Goal: Find specific page/section: Find specific page/section

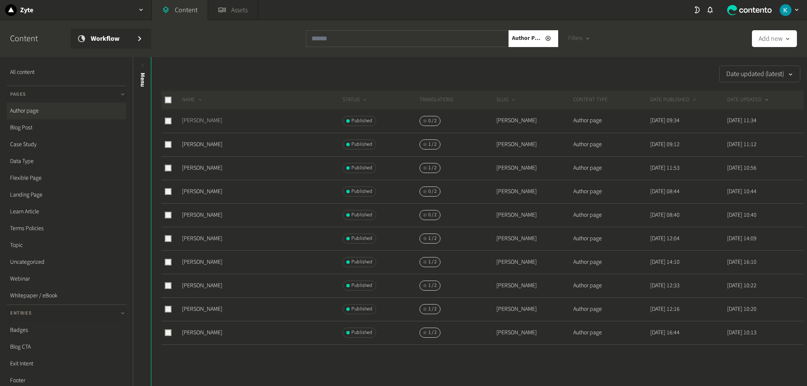
click at [202, 121] on link "[PERSON_NAME]" at bounding box center [202, 120] width 40 height 8
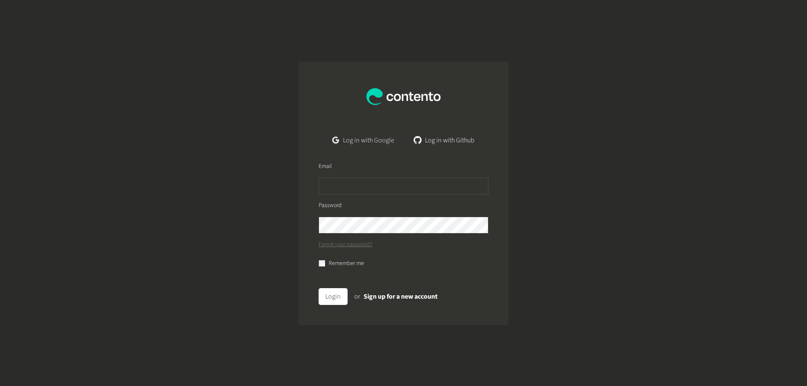
click at [360, 138] on link "Log in with Google" at bounding box center [363, 140] width 75 height 17
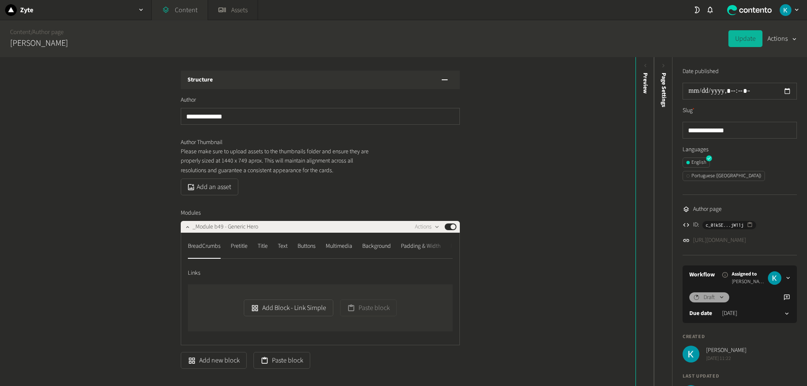
click at [183, 8] on link "Content" at bounding box center [180, 10] width 56 height 20
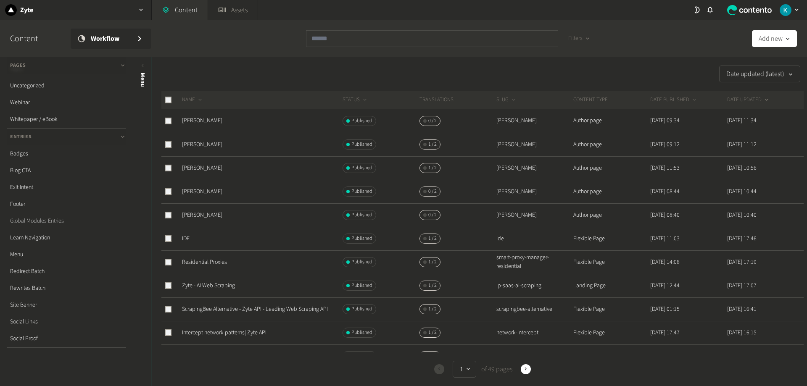
scroll to position [179, 0]
click at [34, 272] on link "Redirect Batch" at bounding box center [66, 269] width 119 height 17
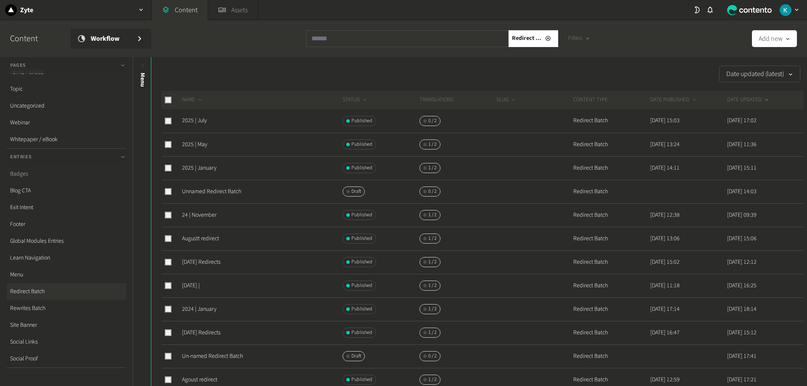
scroll to position [168, 0]
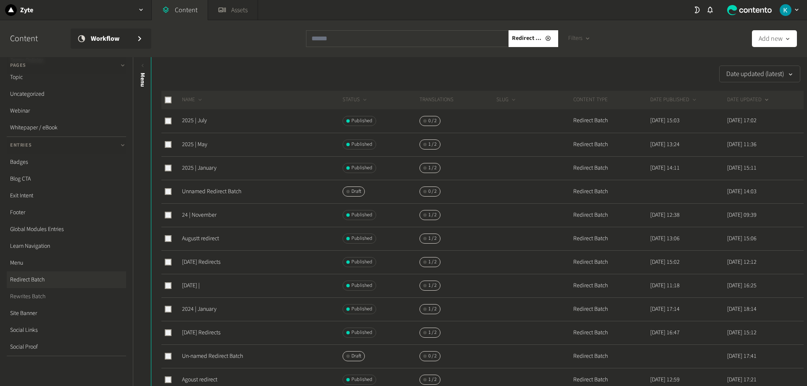
click at [37, 297] on link "Rewrites Batch" at bounding box center [66, 296] width 119 height 17
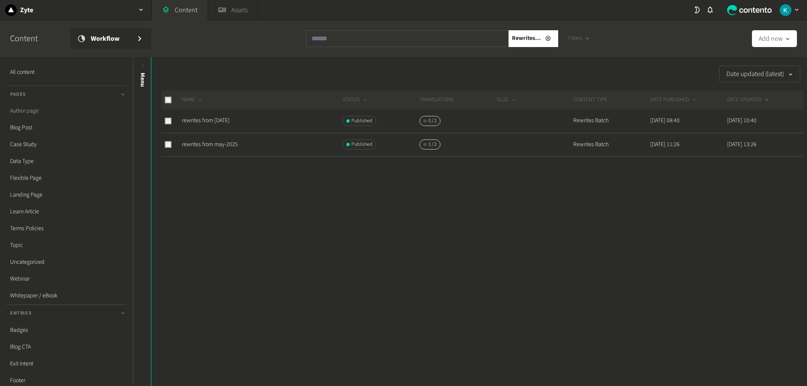
click at [39, 110] on link "Author page" at bounding box center [66, 111] width 119 height 17
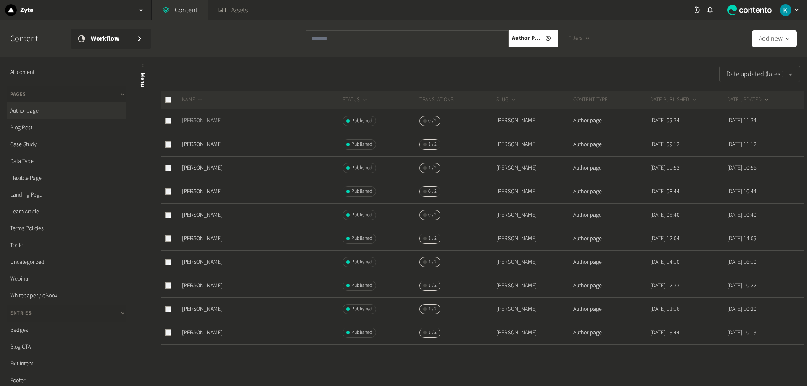
click at [206, 121] on link "[PERSON_NAME]" at bounding box center [202, 120] width 40 height 8
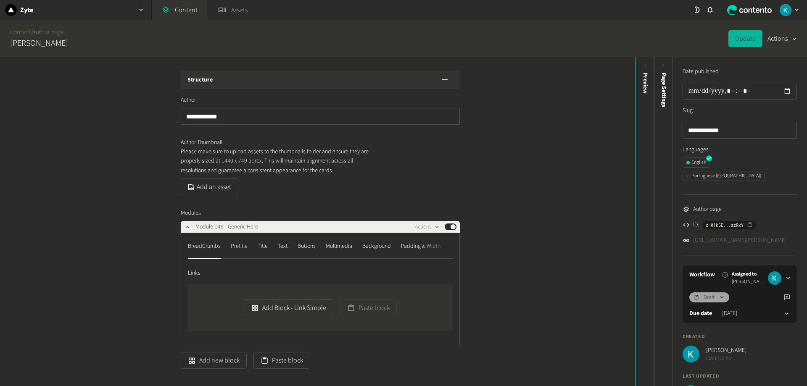
click at [741, 236] on link "[URL][DOMAIN_NAME][PERSON_NAME]" at bounding box center [739, 240] width 93 height 9
click at [106, 174] on div "**********" at bounding box center [317, 221] width 635 height 329
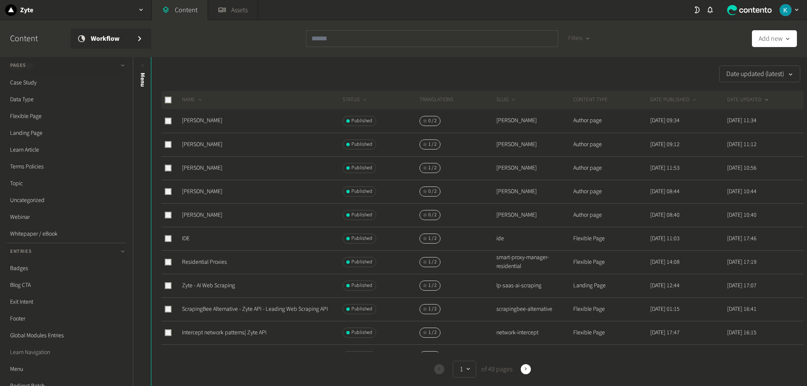
scroll to position [168, 0]
click at [34, 282] on link "Redirect Batch" at bounding box center [66, 279] width 119 height 17
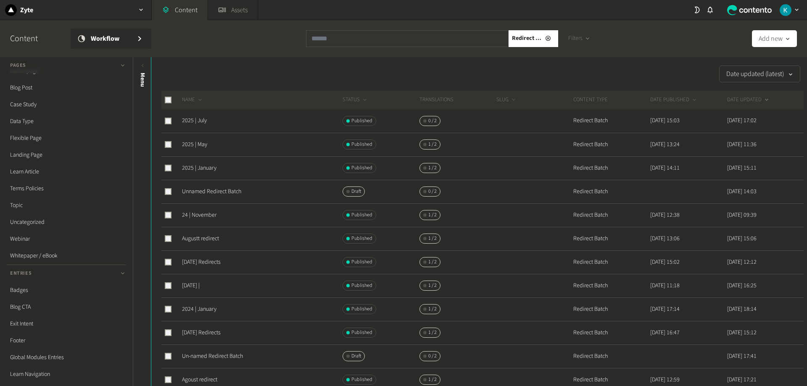
scroll to position [126, 0]
click at [45, 337] on link "Rewrites Batch" at bounding box center [66, 338] width 119 height 17
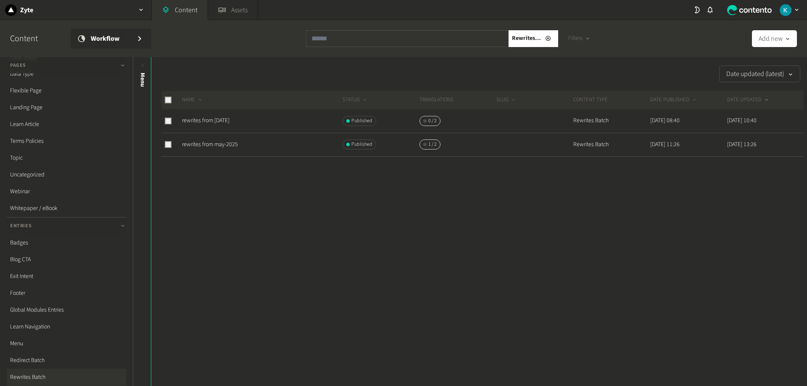
scroll to position [168, 0]
click at [39, 276] on link "Redirect Batch" at bounding box center [66, 279] width 119 height 17
